Goal: Use online tool/utility: Utilize a website feature to perform a specific function

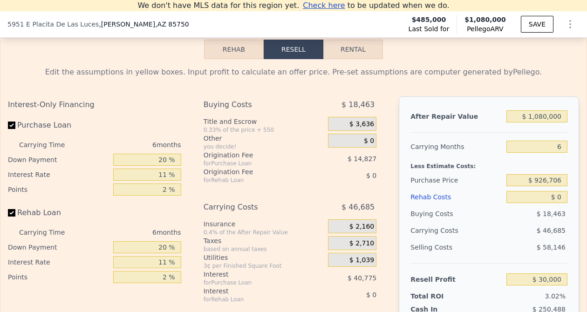
scroll to position [1366, 0]
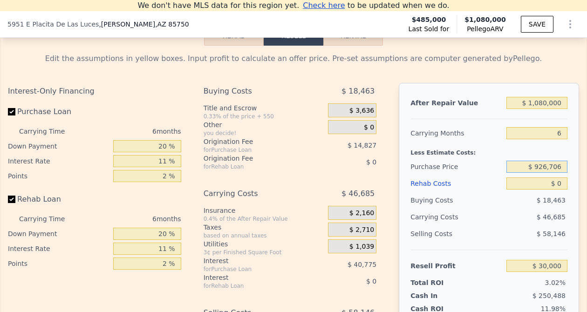
click at [544, 167] on input "$ 926,706" at bounding box center [536, 167] width 61 height 12
type input "$ 685,000"
click at [496, 205] on div "Buying Costs" at bounding box center [456, 200] width 92 height 17
type input "$ 287,016"
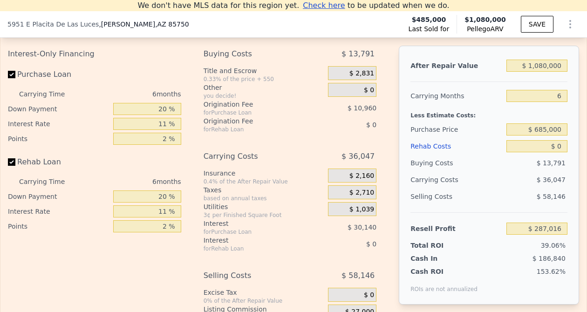
scroll to position [1403, 0]
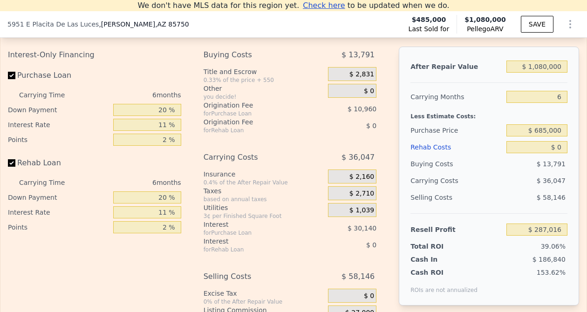
click at [499, 179] on div "$ 36,047" at bounding box center [519, 180] width 96 height 17
click at [557, 148] on input "$ 0" at bounding box center [536, 147] width 61 height 12
type input "$ 5,000"
type input "$ 281,714"
type input "$ 50,000"
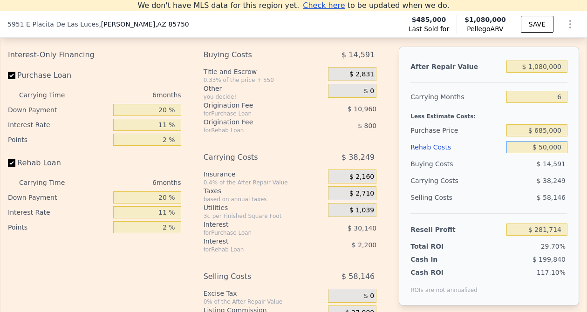
type input "$ 234,014"
click at [483, 200] on div "Selling Costs" at bounding box center [456, 197] width 92 height 17
click at [545, 147] on input "$ 50,000" at bounding box center [536, 147] width 61 height 12
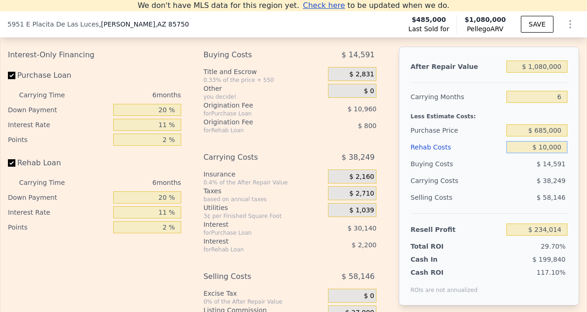
type input "$ 100,000"
type input "$ 181,018"
click at [511, 183] on div "$ 40,445" at bounding box center [519, 180] width 96 height 17
click at [511, 180] on div "$ 40,445" at bounding box center [519, 180] width 96 height 17
click at [545, 147] on input "$ 100,000" at bounding box center [536, 147] width 61 height 12
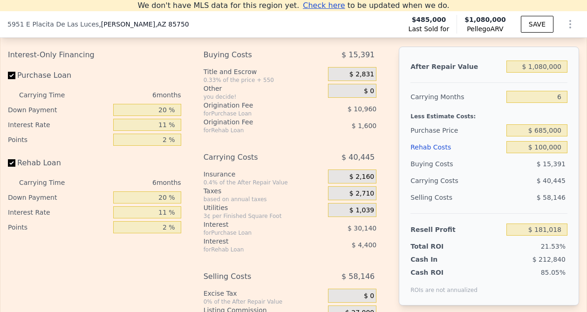
click at [523, 184] on div "$ 40,445" at bounding box center [519, 180] width 96 height 17
click at [545, 148] on input "$ 100,000" at bounding box center [536, 147] width 61 height 12
click at [544, 146] on input "$ 100,000" at bounding box center [536, 147] width 61 height 12
type input "$ 150,000"
type input "$ 128,016"
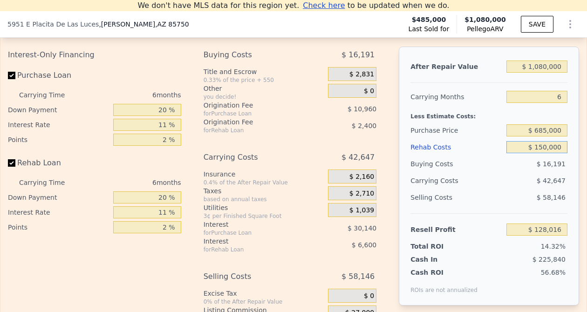
type input "$ 1,500,000"
type input "-$ 1,302,984"
type input "$ 150,000"
type input "$ 128,016"
type input "$ 150,000"
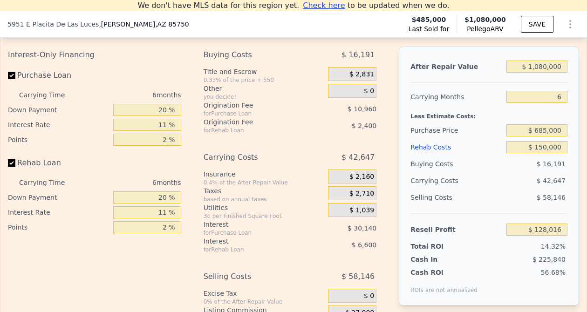
click at [511, 175] on div "$ 42,647" at bounding box center [519, 180] width 96 height 17
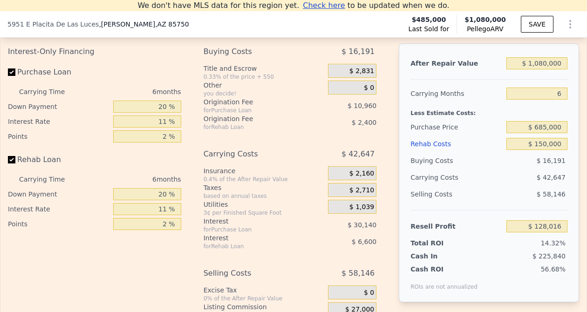
scroll to position [1405, 0]
